Goal: Information Seeking & Learning: Learn about a topic

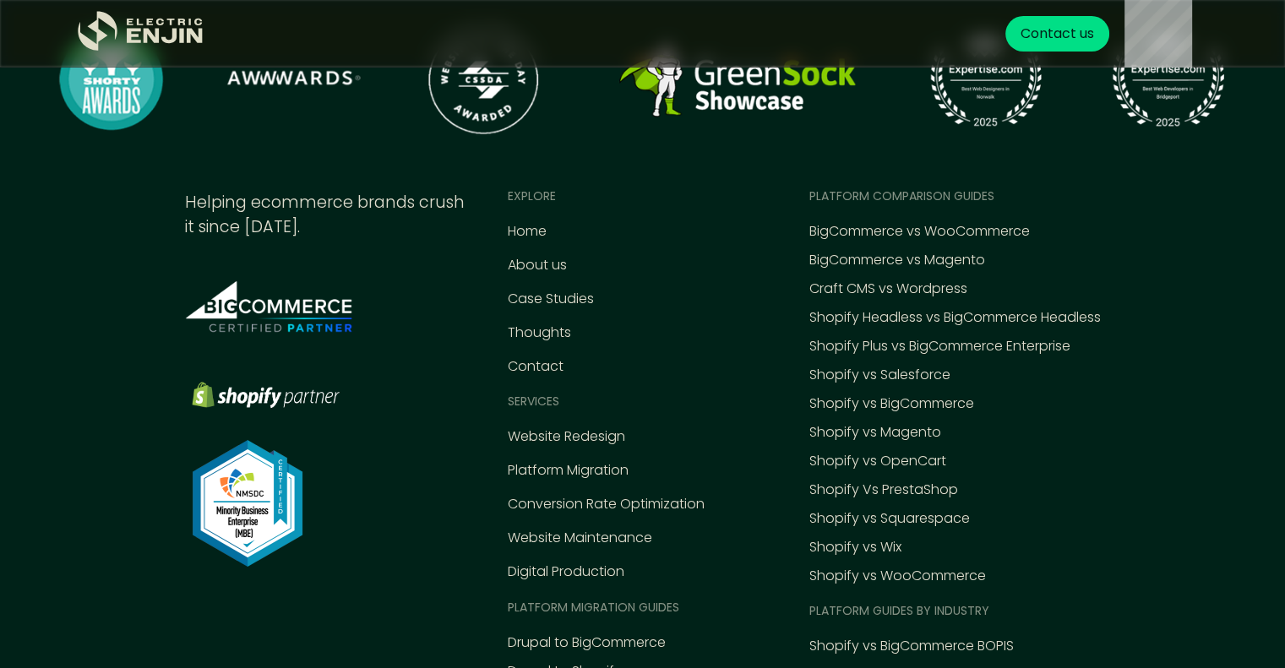
scroll to position [5679, 0]
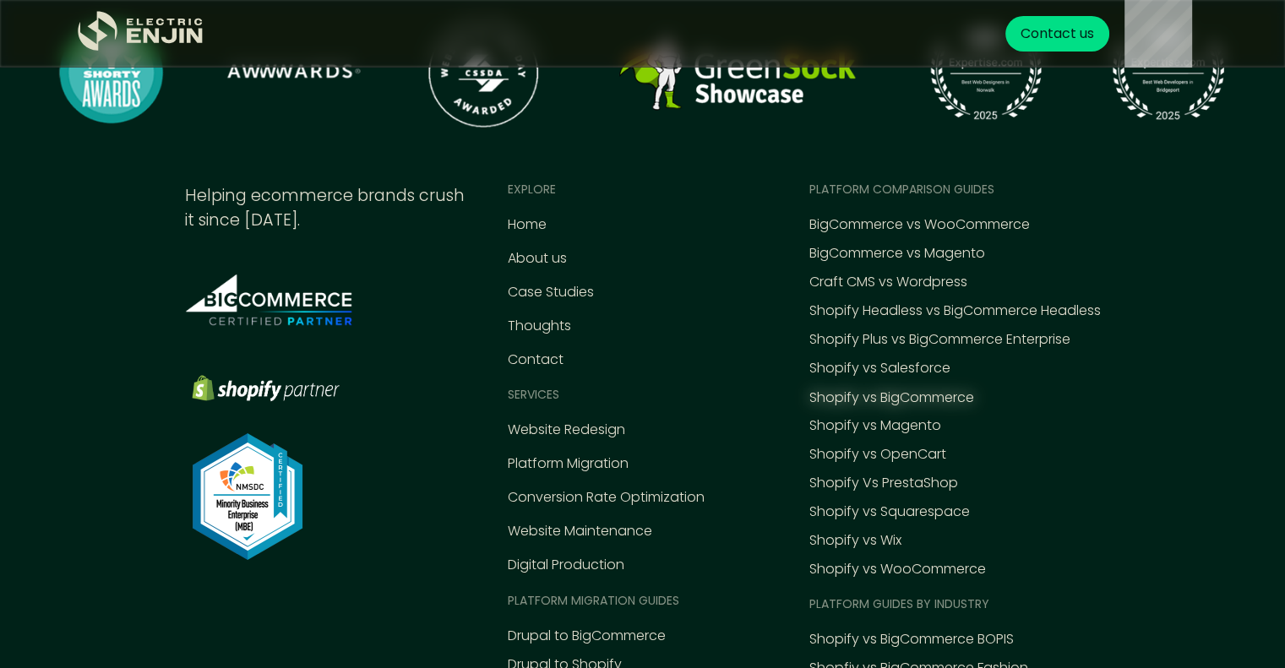
click at [877, 408] on div "Shopify vs BigCommerce" at bounding box center [891, 398] width 165 height 20
click at [891, 437] on div "Shopify vs Magento" at bounding box center [875, 427] width 132 height 20
click at [857, 379] on div "Shopify vs Salesforce" at bounding box center [879, 369] width 141 height 20
click at [876, 322] on div "Shopify Headless vs BigCommerce Headless" at bounding box center [954, 312] width 291 height 20
click at [847, 552] on div "Shopify vs Wix" at bounding box center [855, 541] width 92 height 20
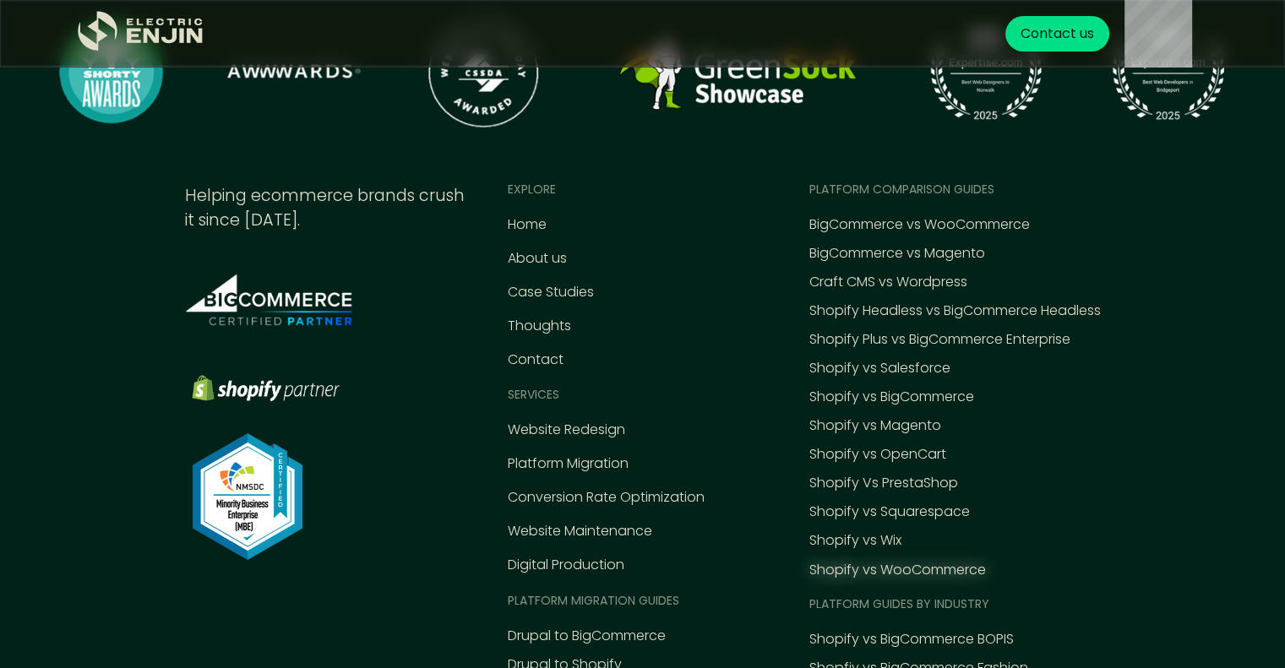
click at [909, 580] on div "Shopify vs WooCommerce" at bounding box center [897, 570] width 177 height 20
click at [832, 494] on div "Shopify Vs PrestaShop" at bounding box center [883, 484] width 149 height 20
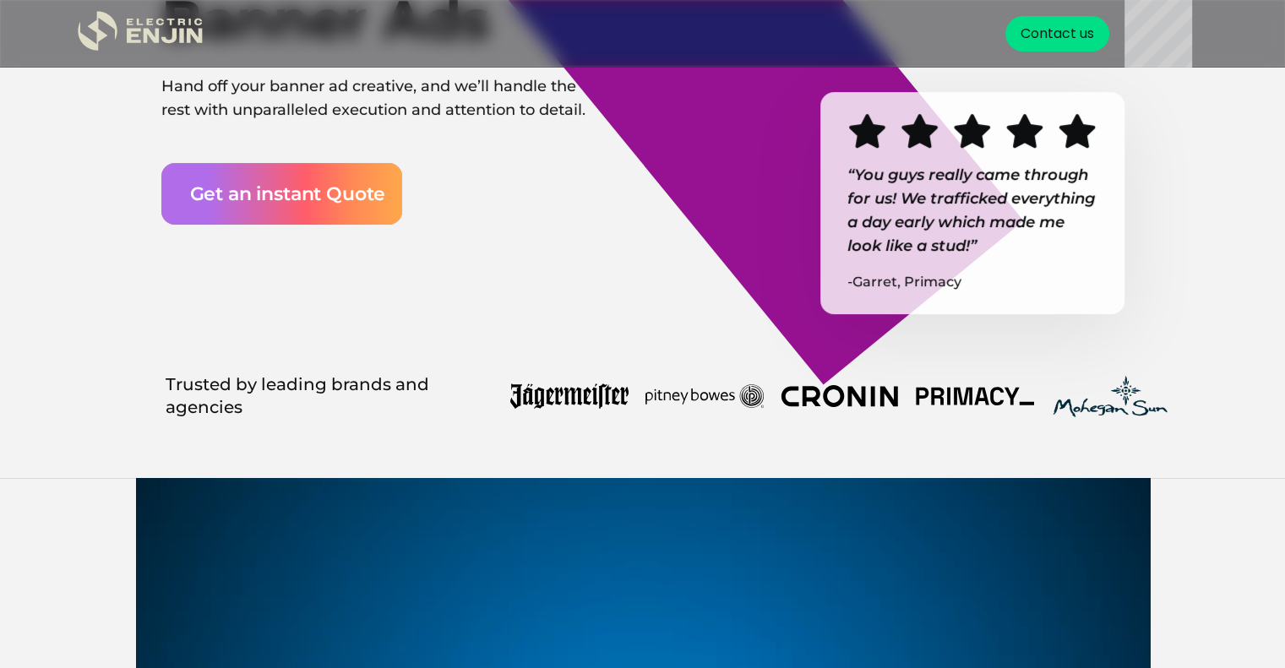
scroll to position [394, 0]
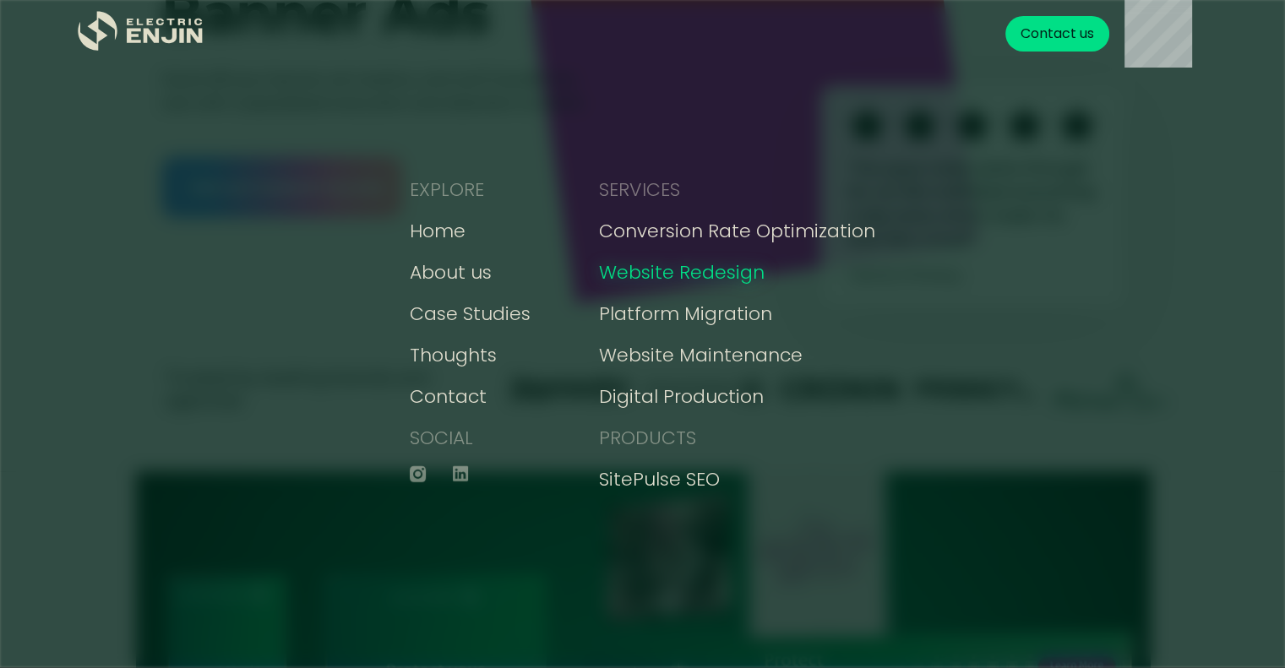
click at [677, 275] on div "Website Redesign" at bounding box center [682, 273] width 166 height 28
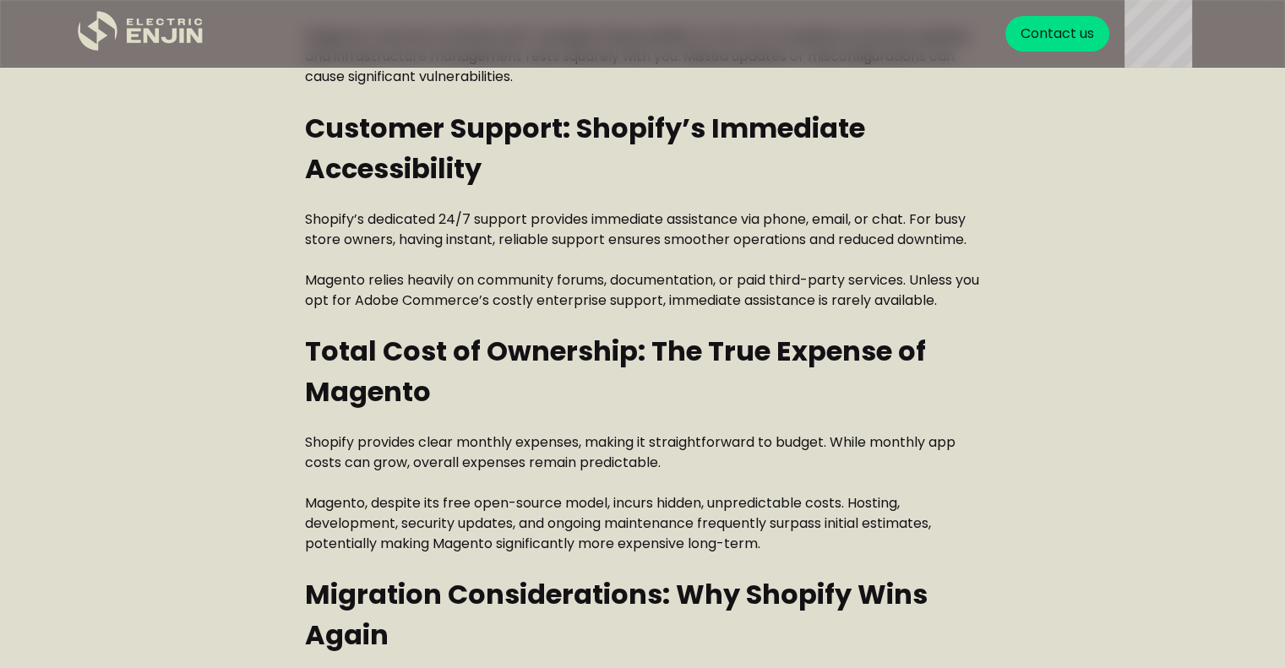
scroll to position [3096, 0]
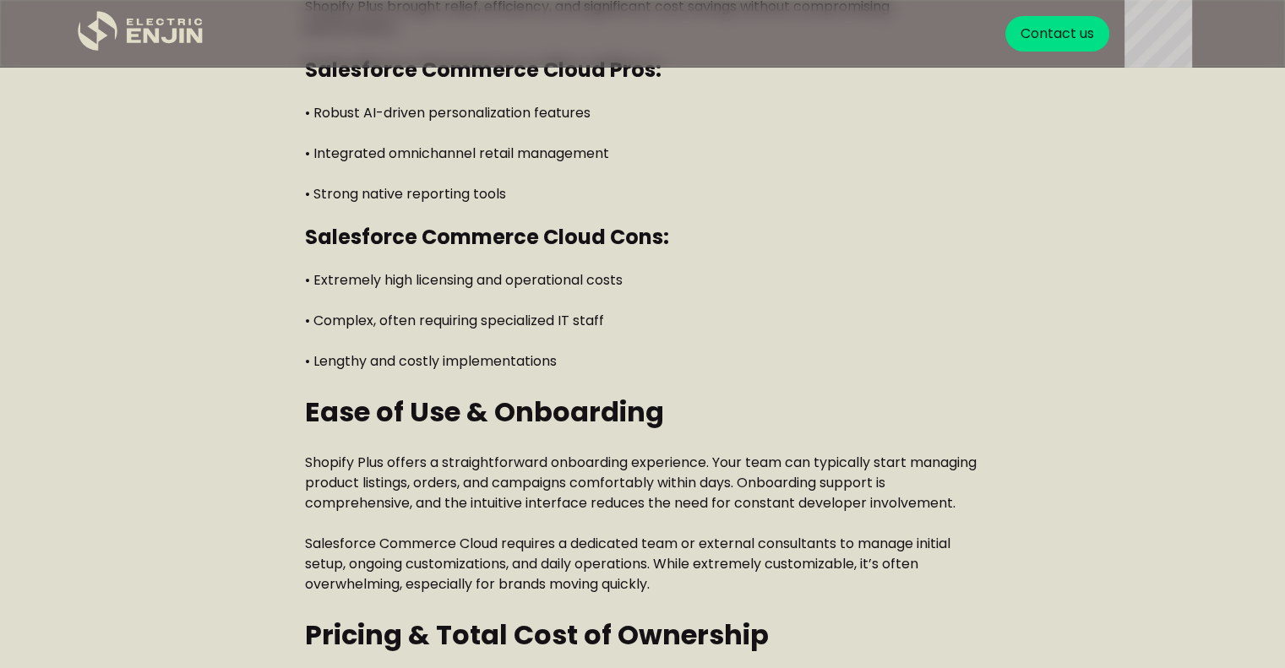
scroll to position [1811, 0]
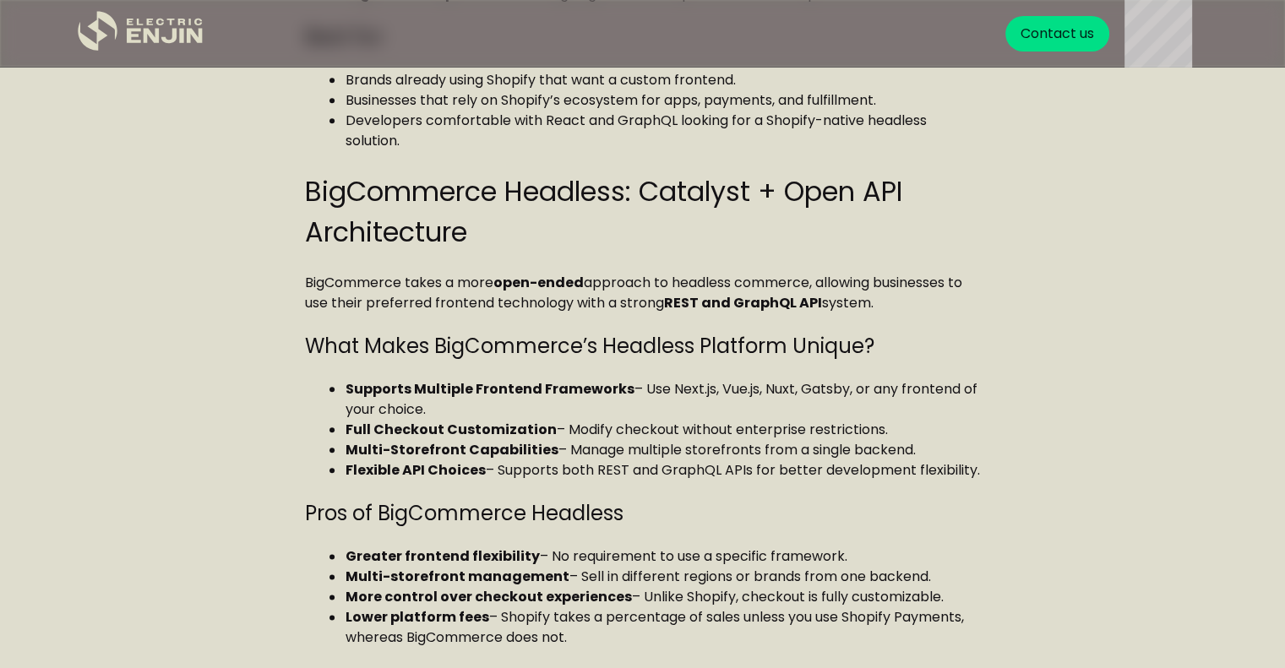
scroll to position [1953, 0]
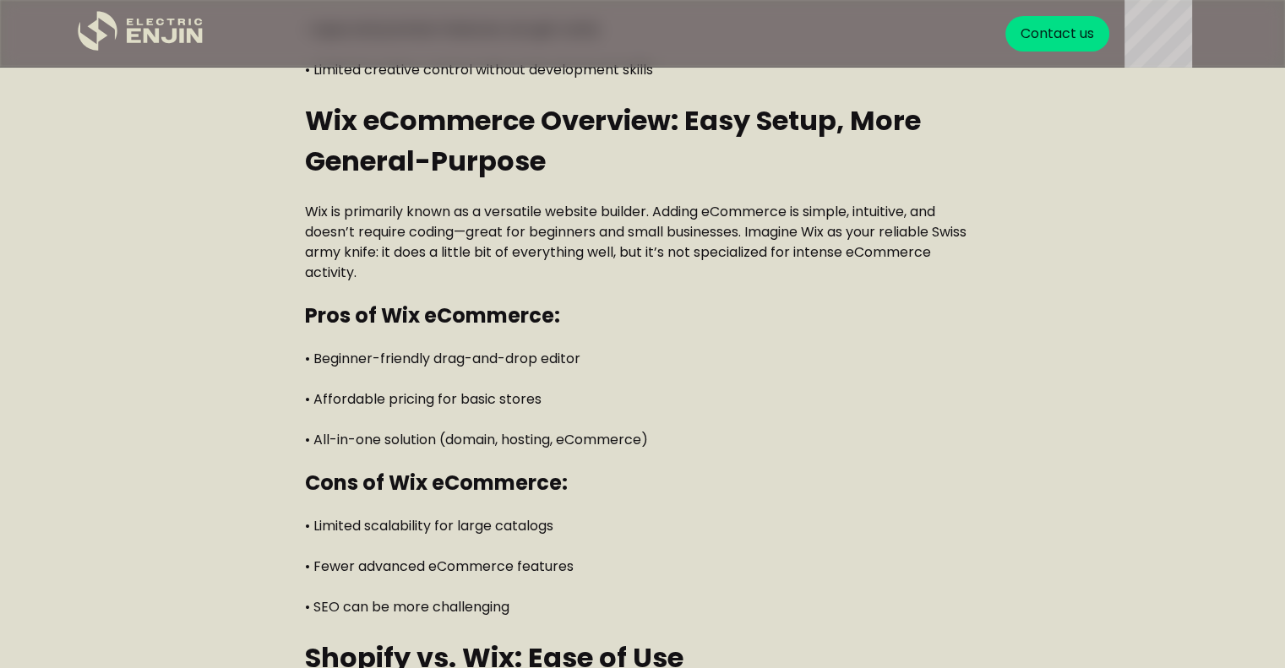
scroll to position [1539, 0]
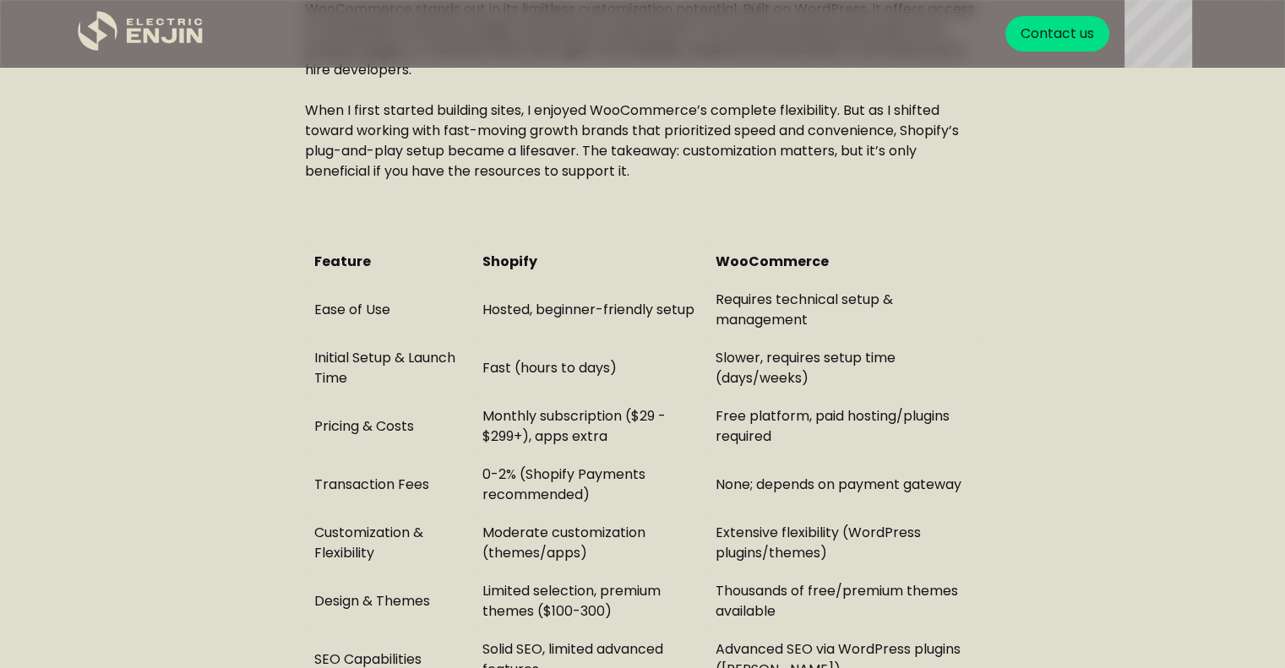
scroll to position [4155, 0]
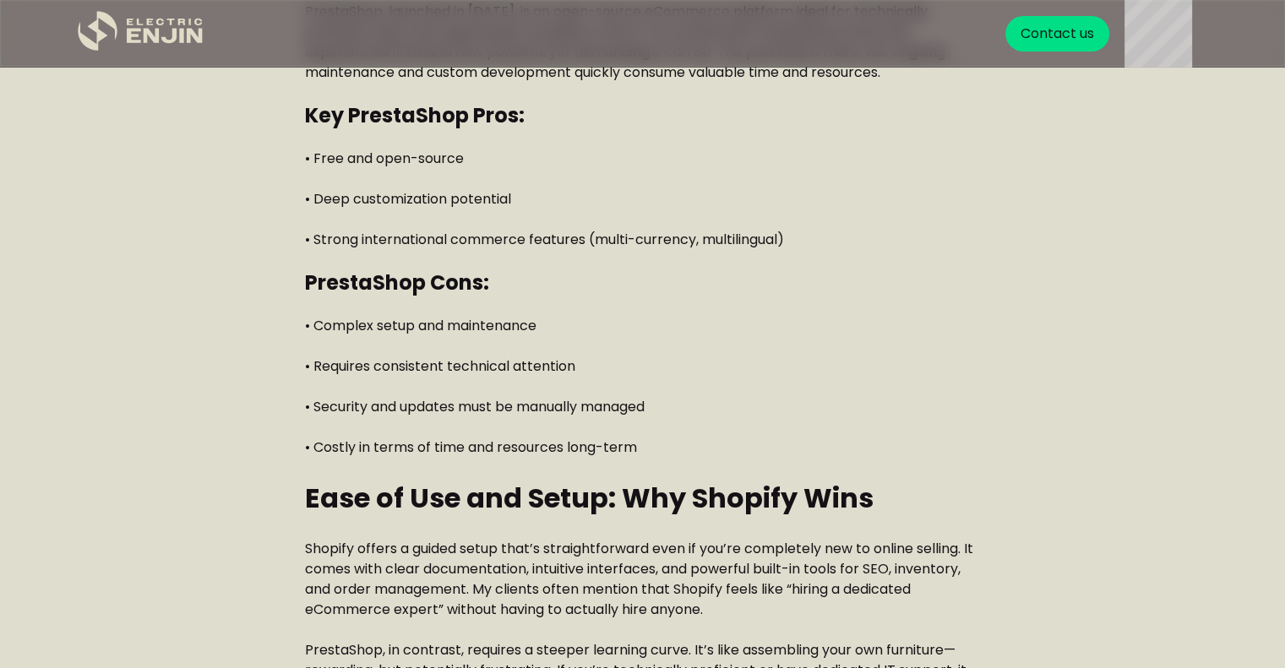
scroll to position [1656, 0]
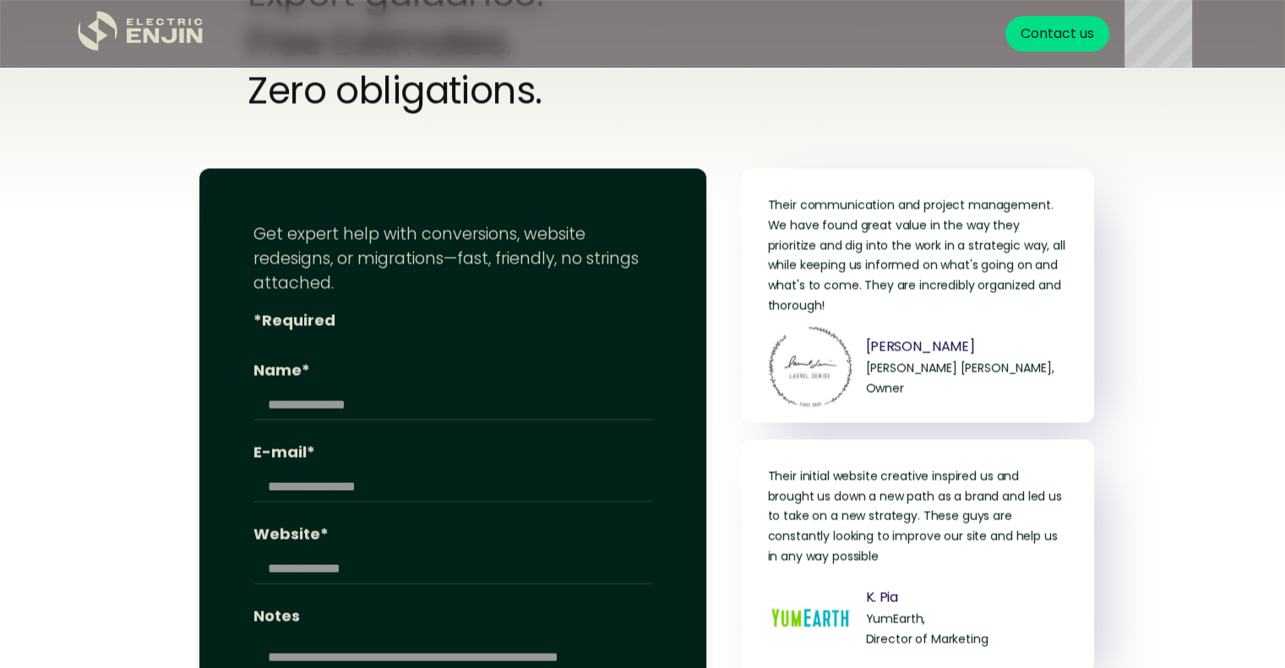
scroll to position [3037, 0]
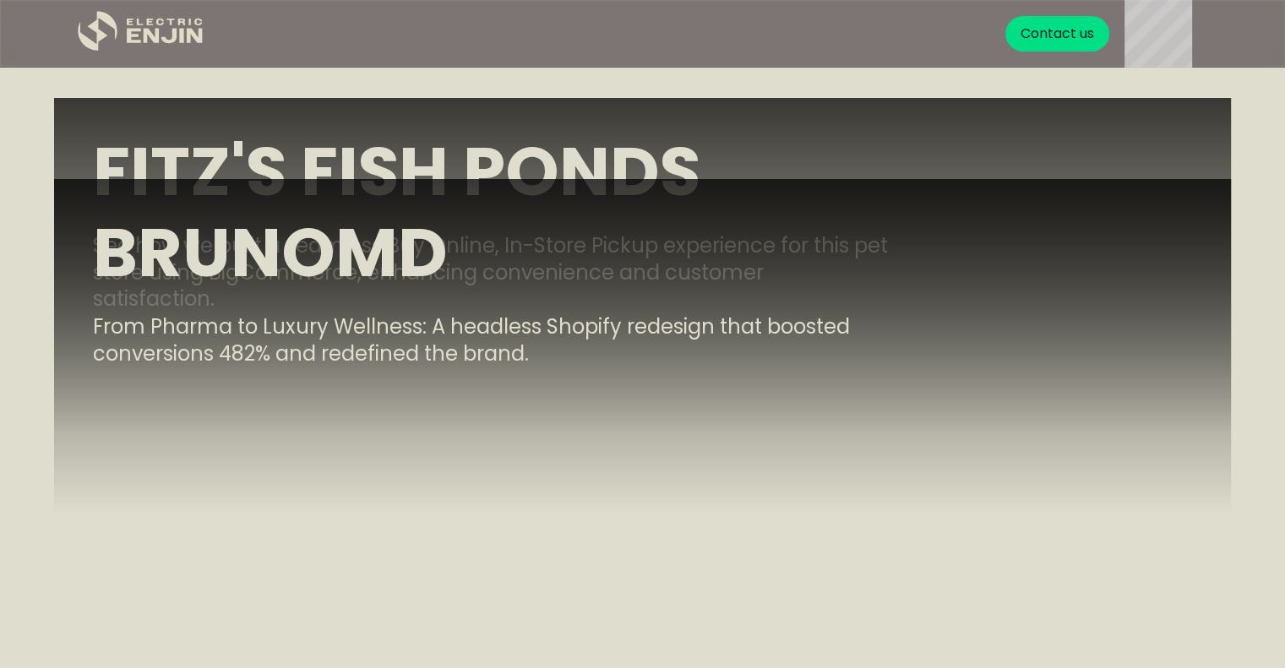
drag, startPoint x: 1295, startPoint y: 46, endPoint x: 1228, endPoint y: 395, distance: 355.3
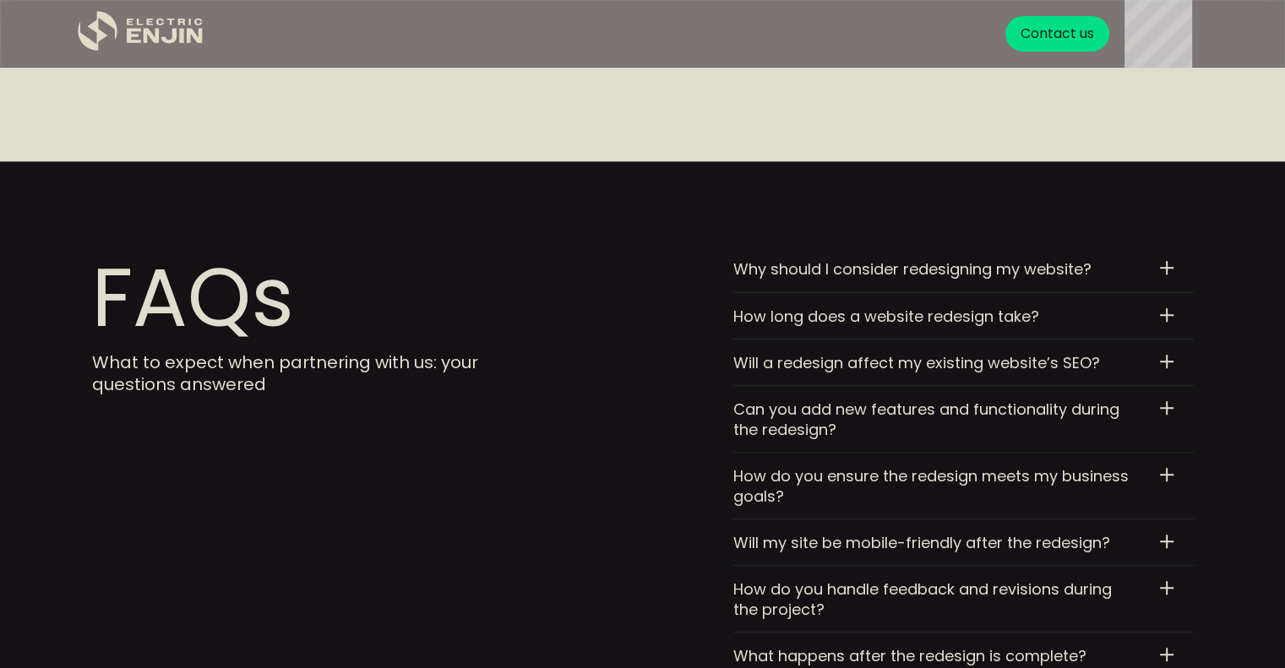
scroll to position [7517, 0]
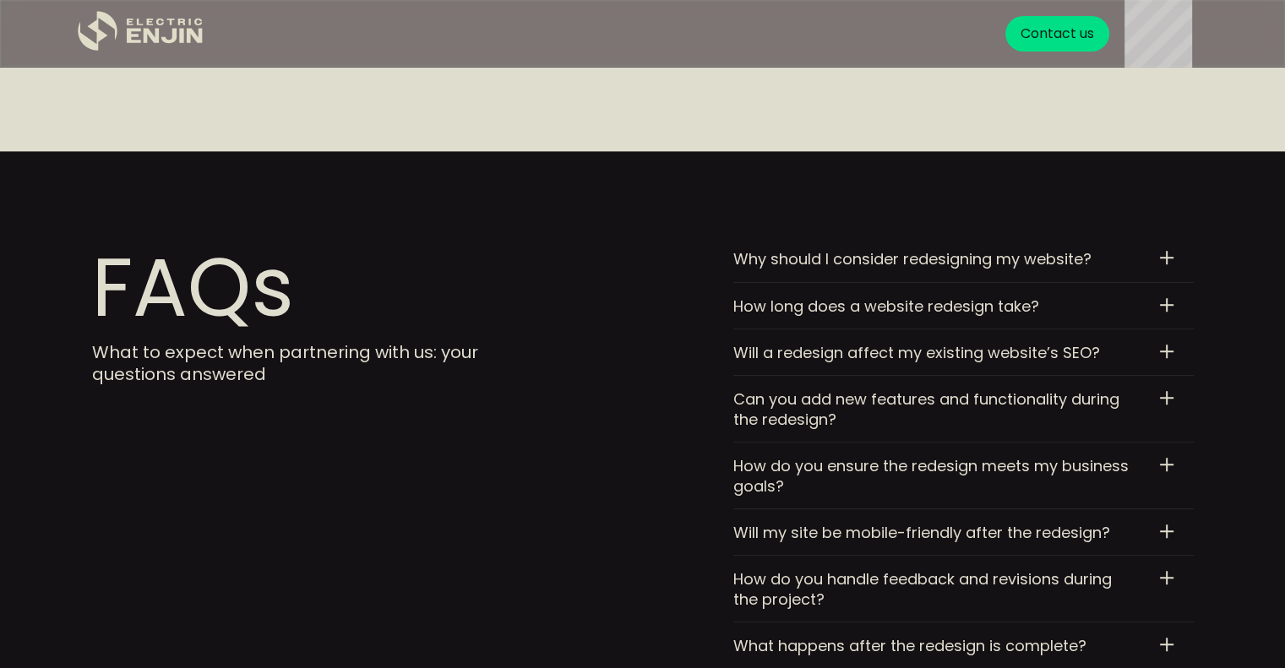
click at [1168, 298] on div at bounding box center [1167, 305] width 14 height 14
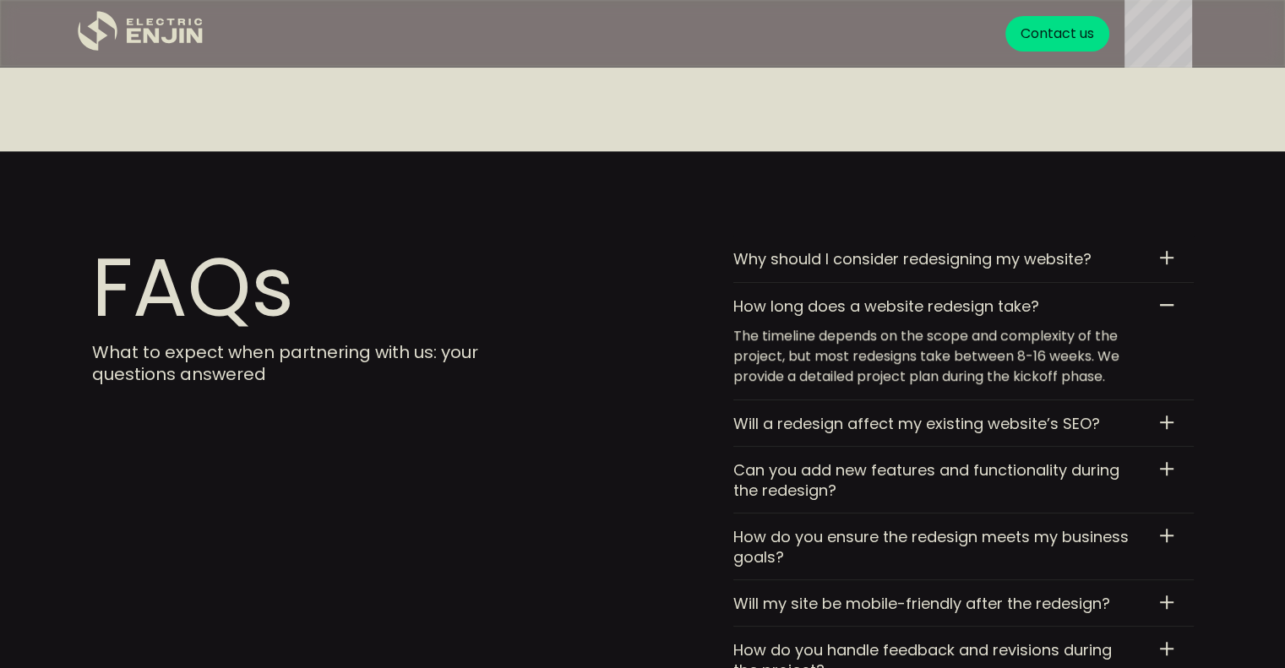
click at [1088, 460] on div "Can you add new features and functionality during the redesign?" at bounding box center [936, 480] width 406 height 40
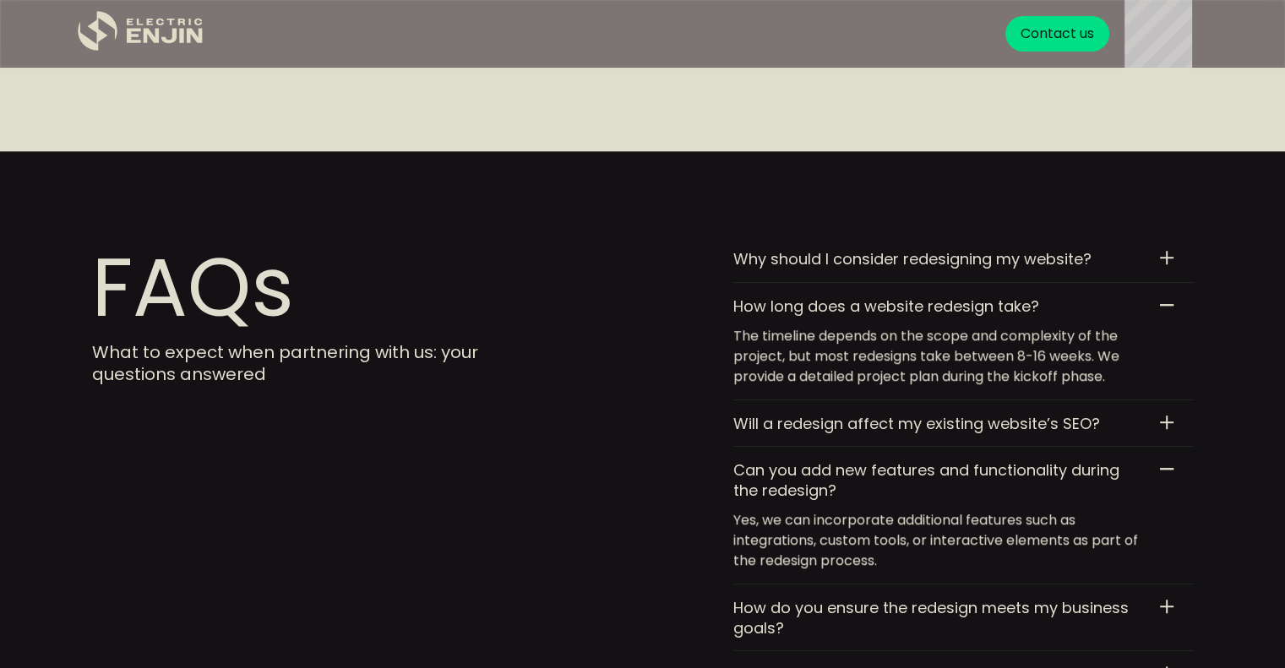
click at [1137, 598] on div "How do you ensure the redesign meets my business goals?" at bounding box center [936, 618] width 406 height 40
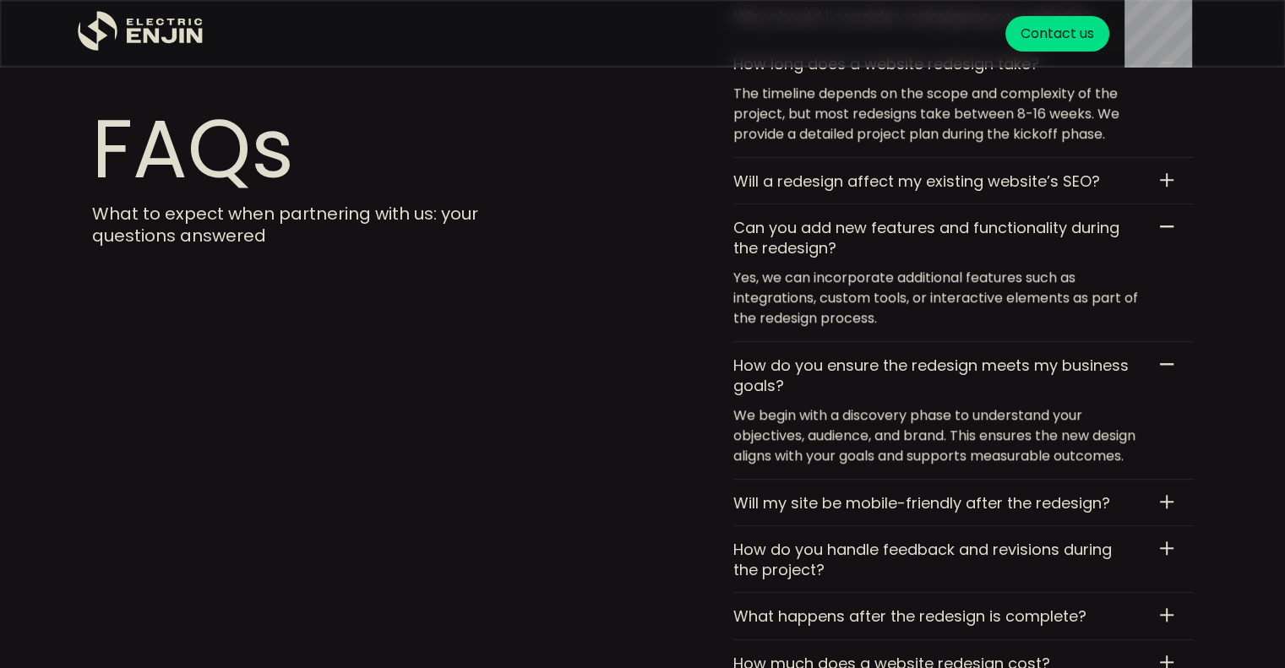
scroll to position [7870, 0]
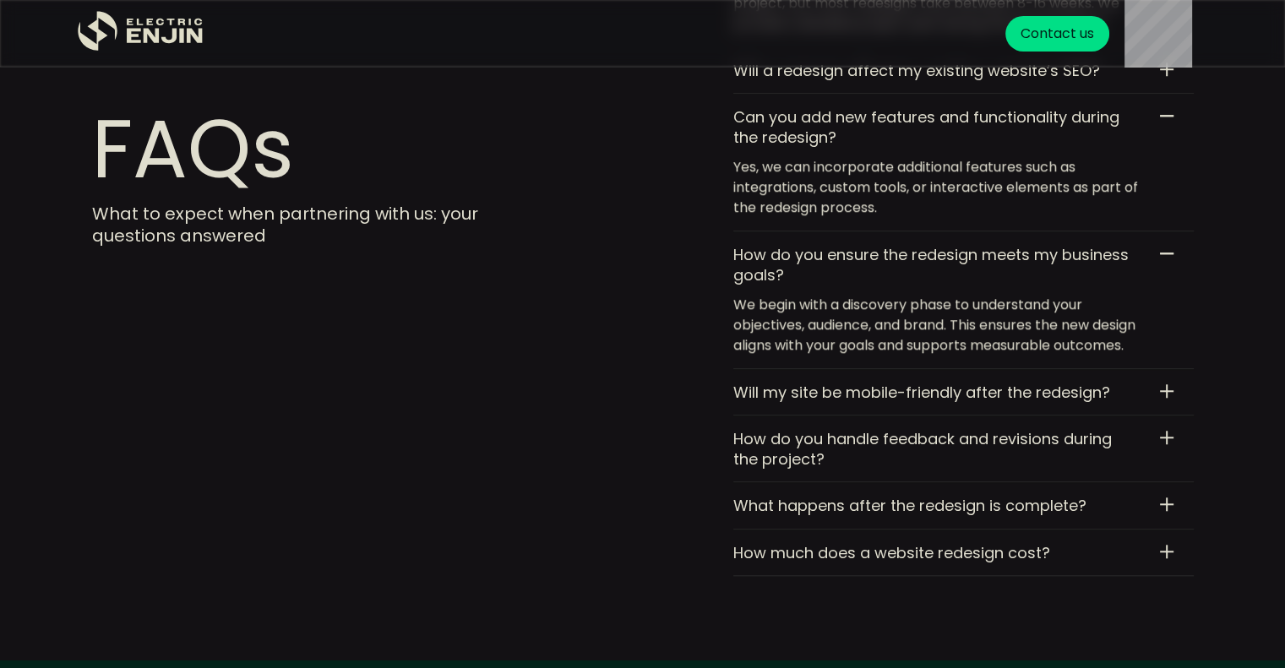
click at [1126, 433] on div "How do you handle feedback and revisions during the project?" at bounding box center [936, 449] width 406 height 40
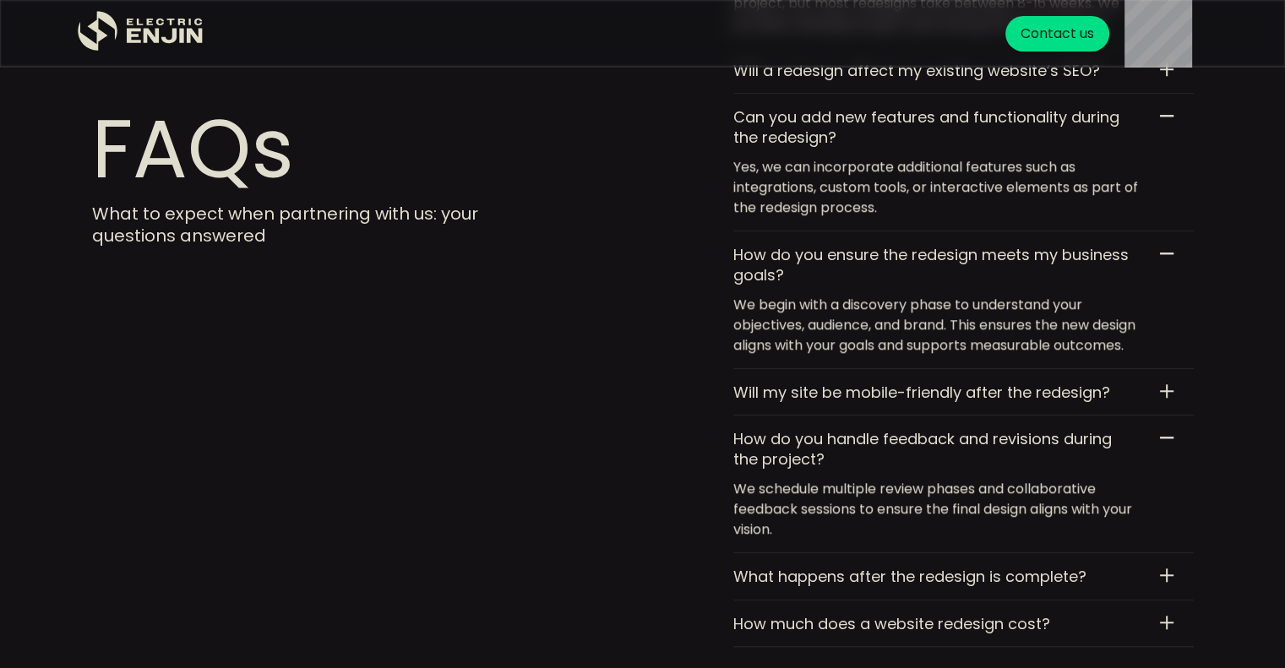
click at [1041, 567] on div "What happens after the redesign is complete?" at bounding box center [936, 576] width 406 height 19
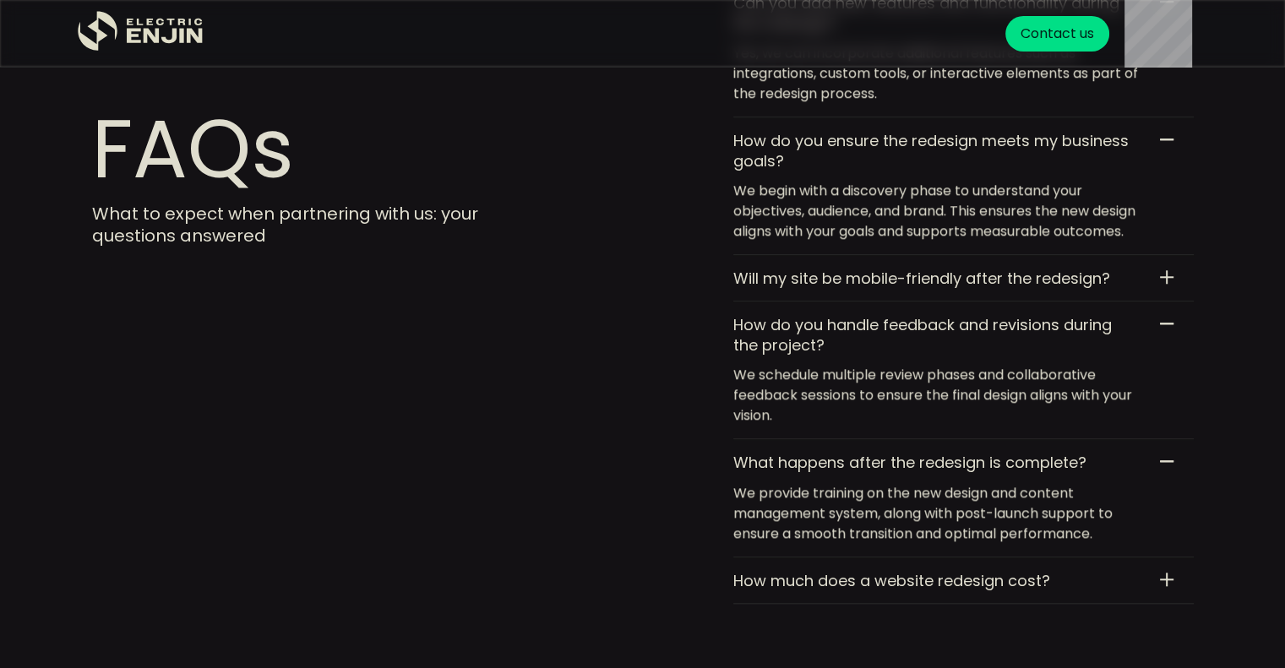
scroll to position [7994, 0]
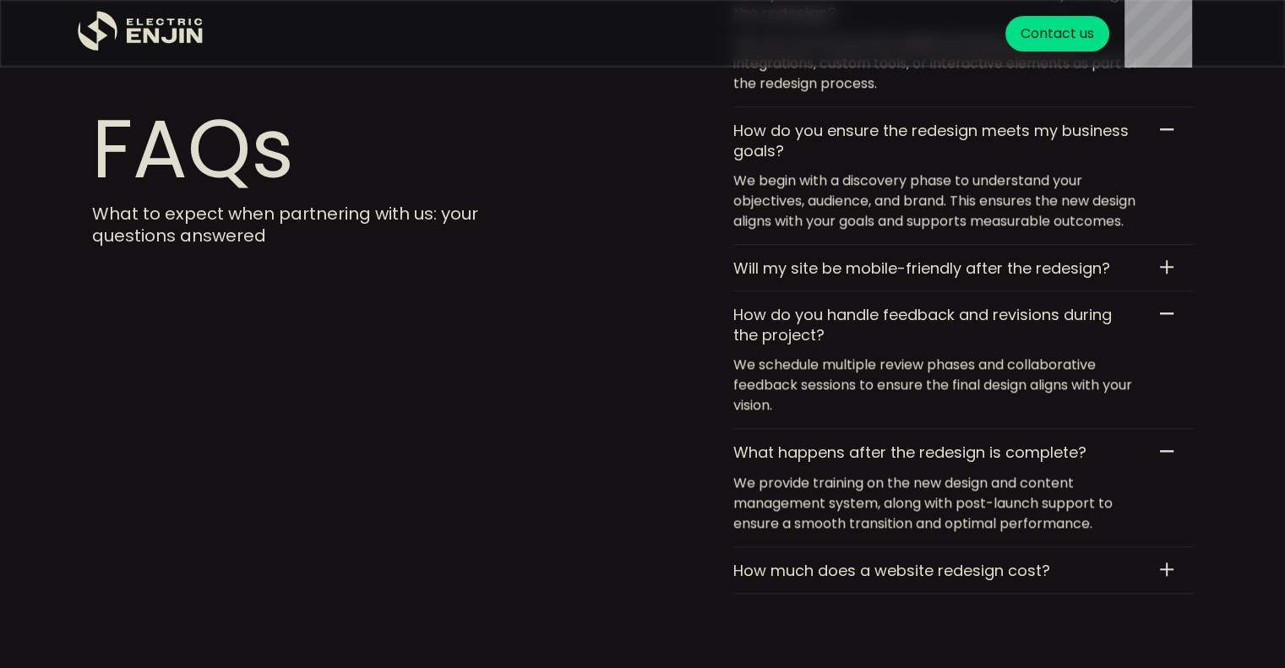
click at [1062, 561] on div "How much does a website redesign cost?" at bounding box center [936, 570] width 406 height 19
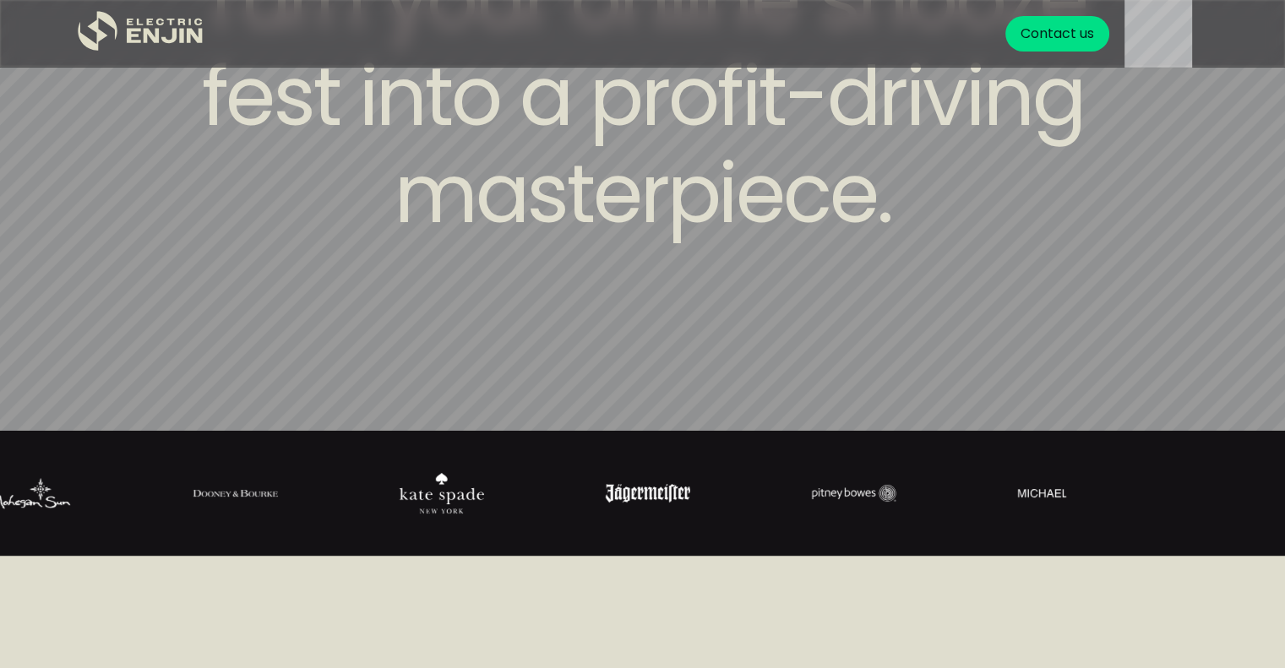
scroll to position [248, 0]
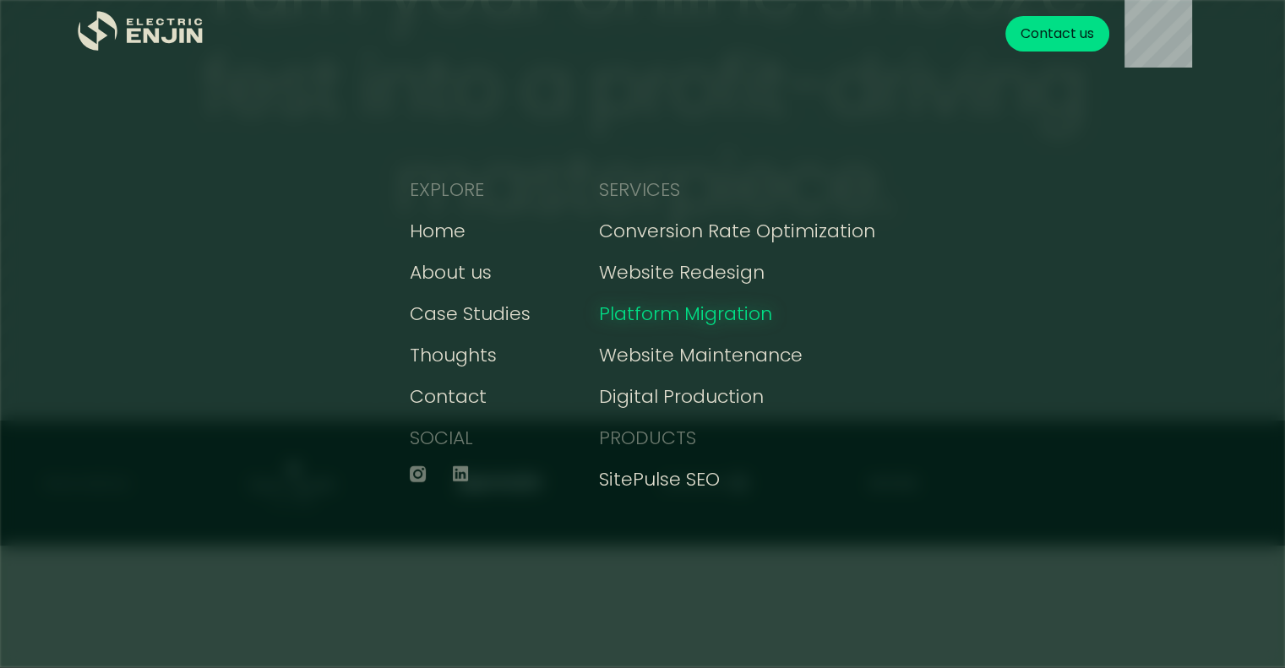
click at [680, 318] on div "Platform Migration" at bounding box center [685, 314] width 173 height 28
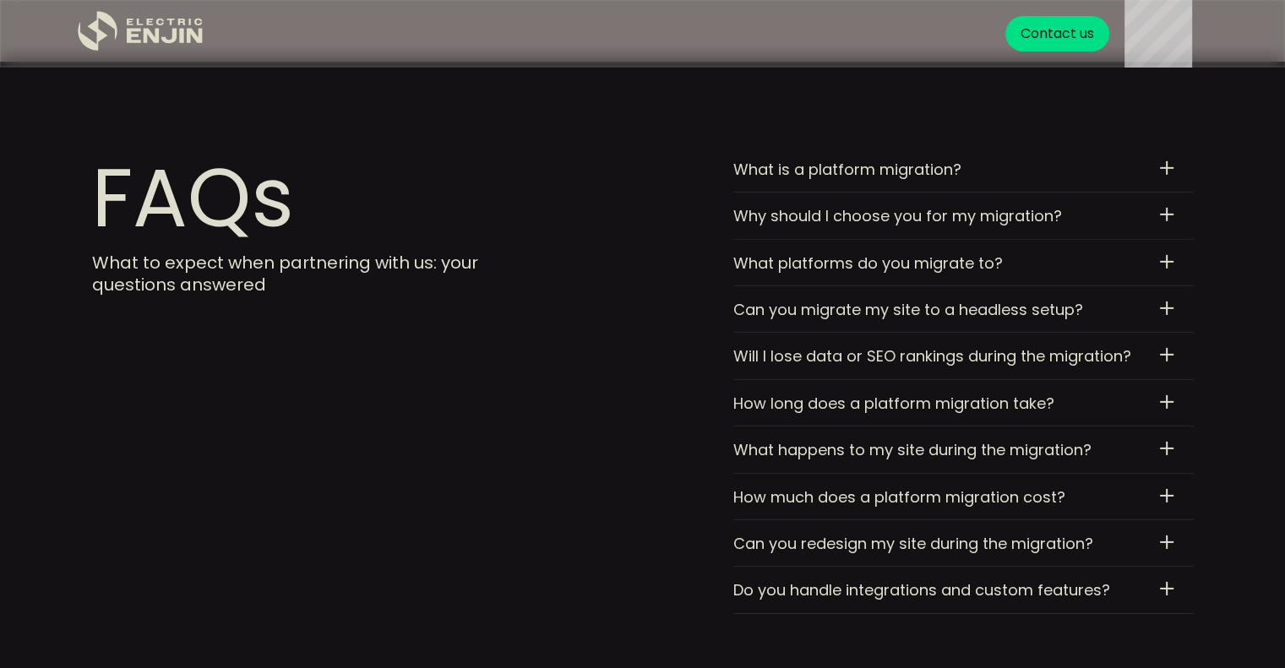
scroll to position [5230, 0]
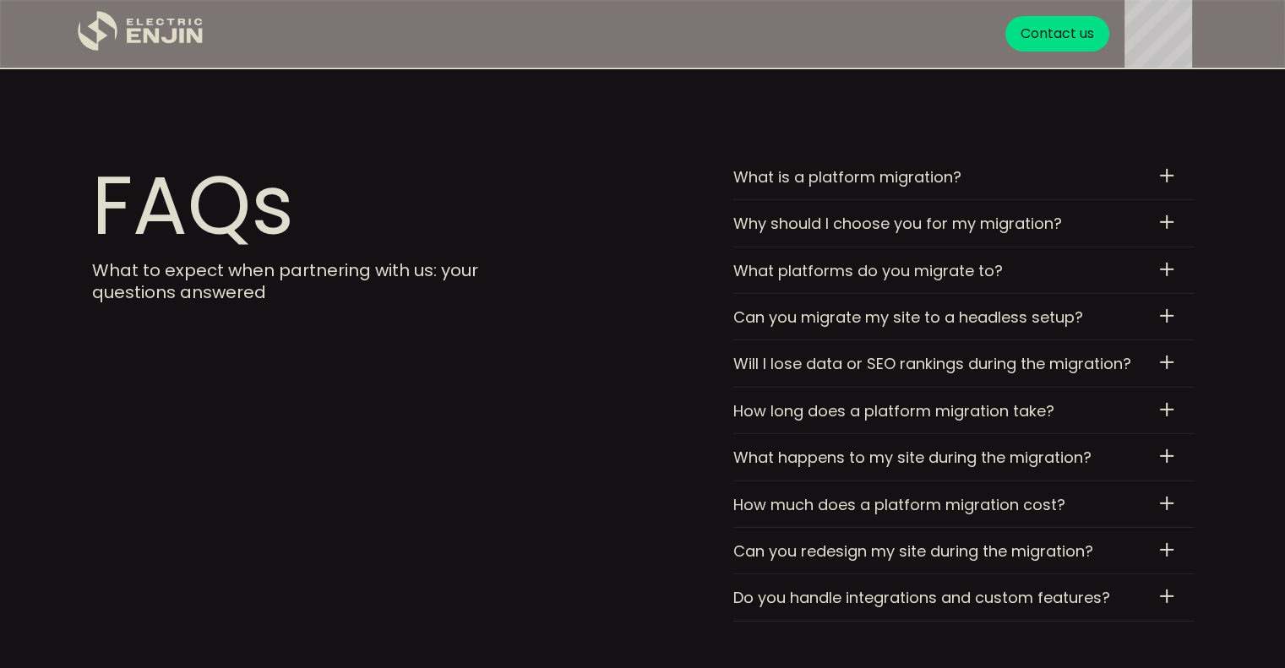
click at [1124, 261] on div "What platforms do you migrate to?" at bounding box center [936, 270] width 406 height 19
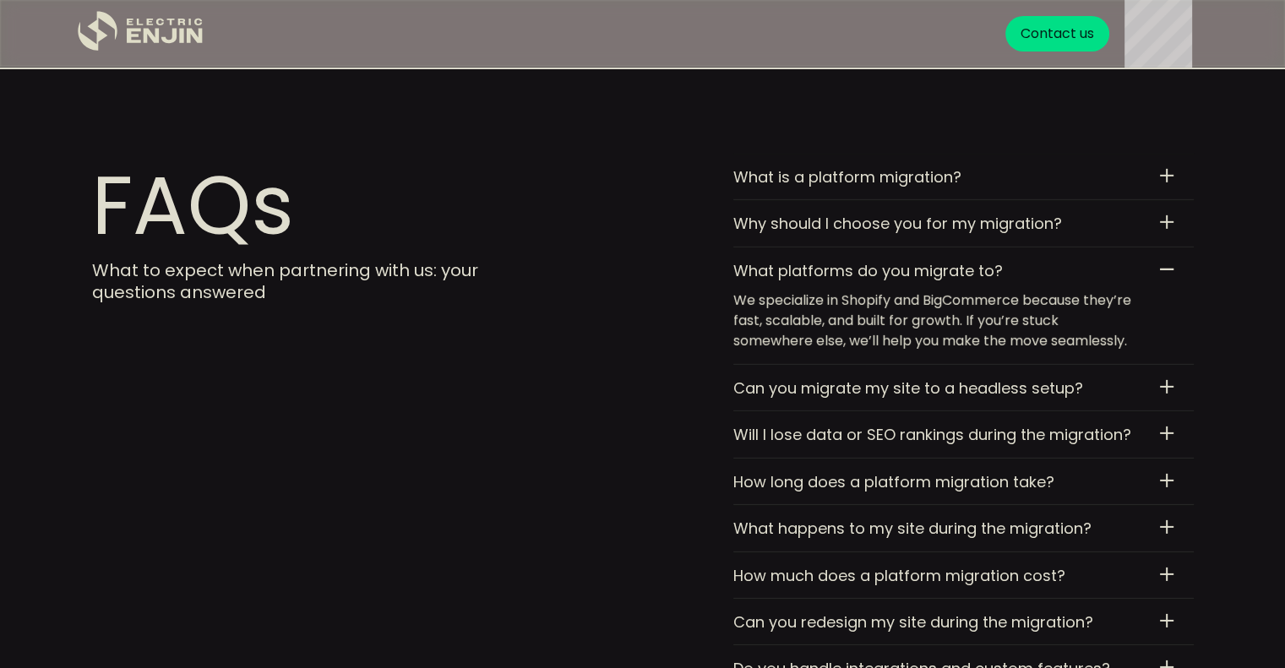
click at [1027, 472] on div "How long does a platform migration take?" at bounding box center [936, 481] width 406 height 19
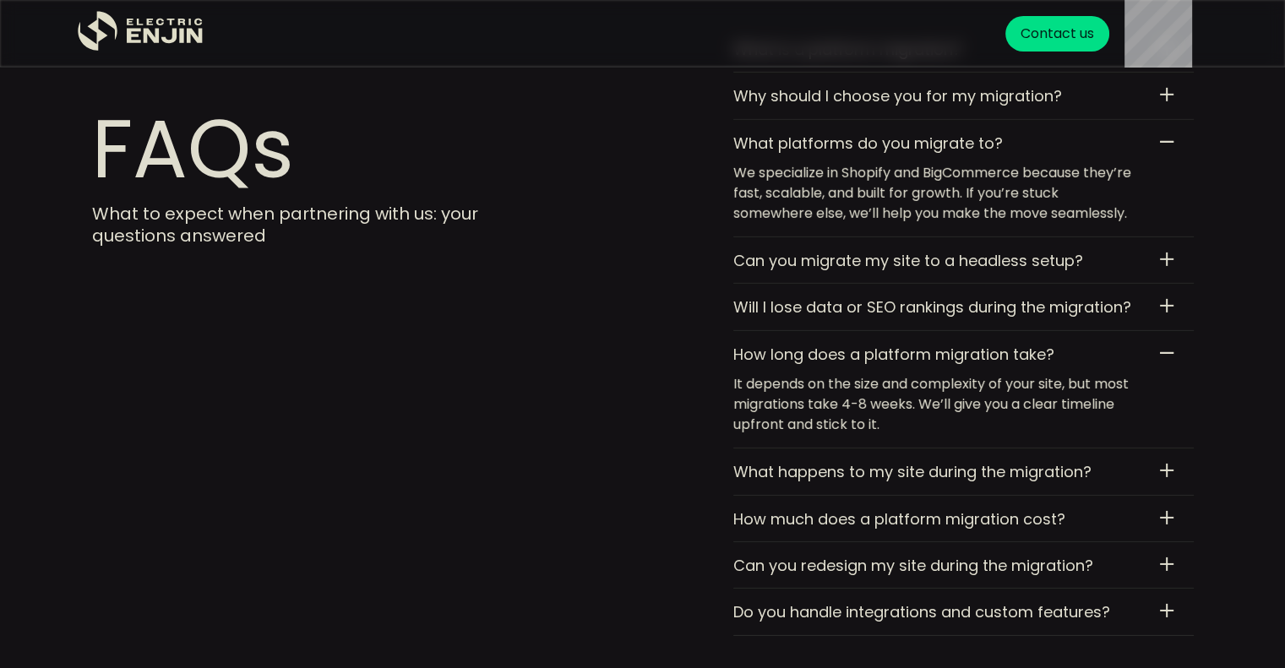
scroll to position [5373, 0]
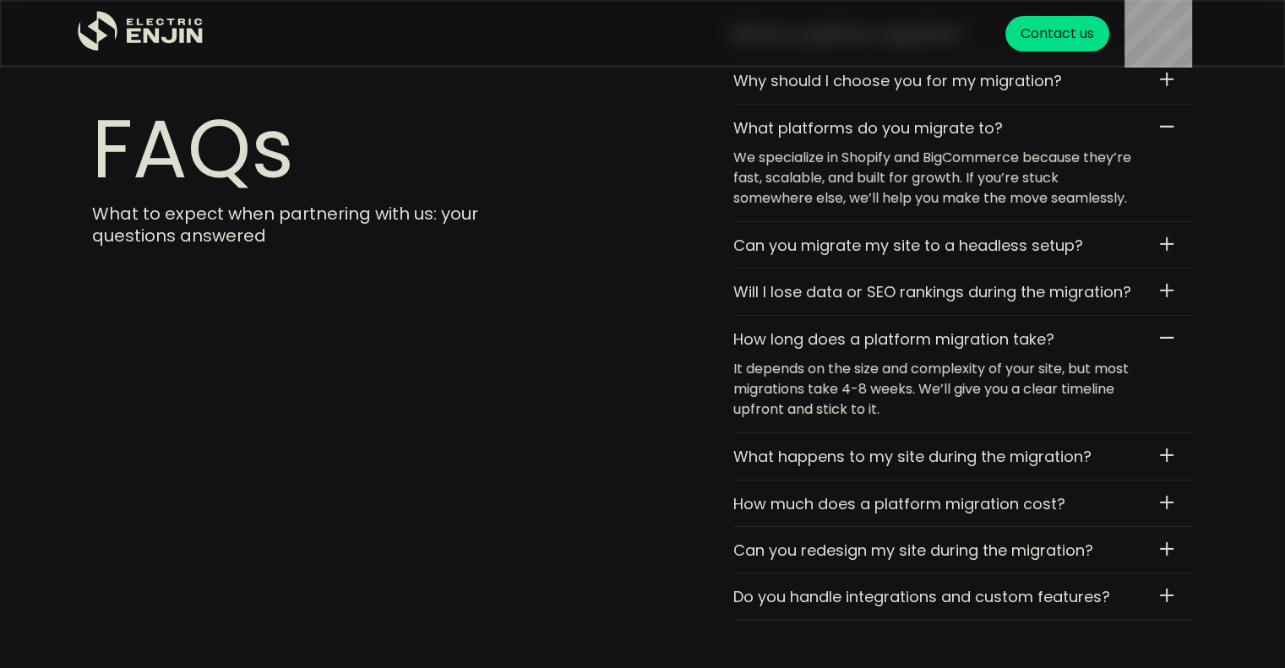
click at [1168, 449] on div at bounding box center [1167, 456] width 14 height 14
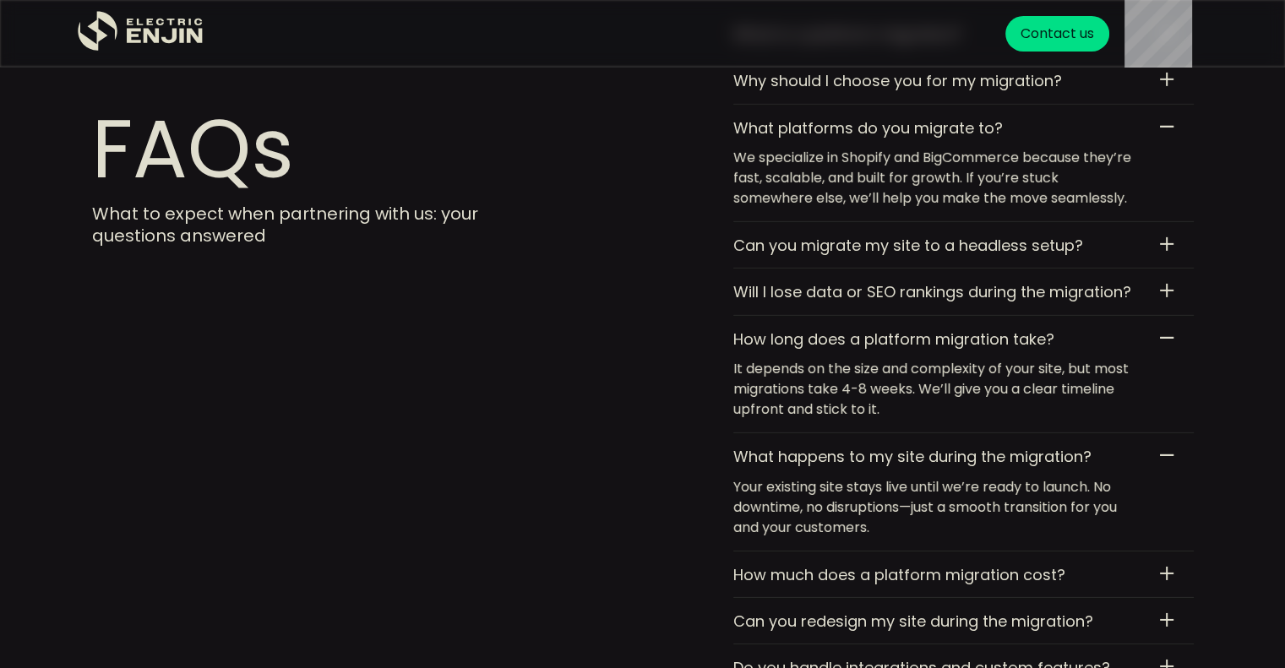
click at [1111, 565] on div "How much does a platform migration cost?" at bounding box center [936, 574] width 406 height 19
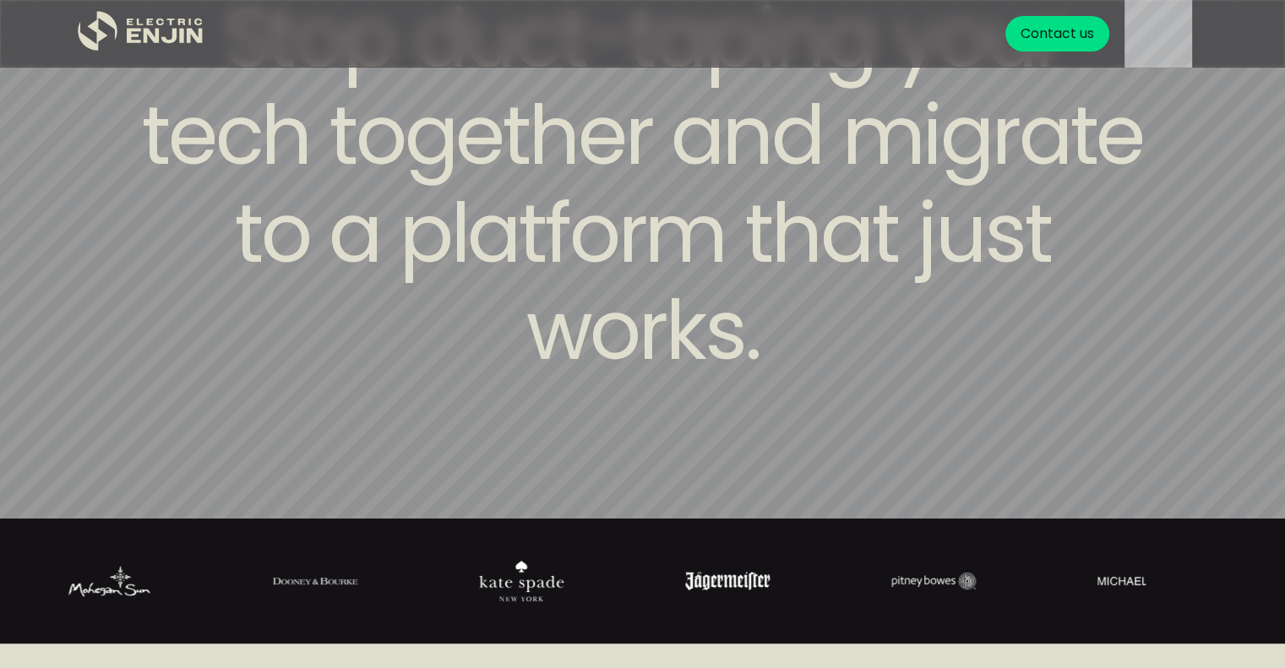
scroll to position [0, 0]
